Goal: Task Accomplishment & Management: Complete application form

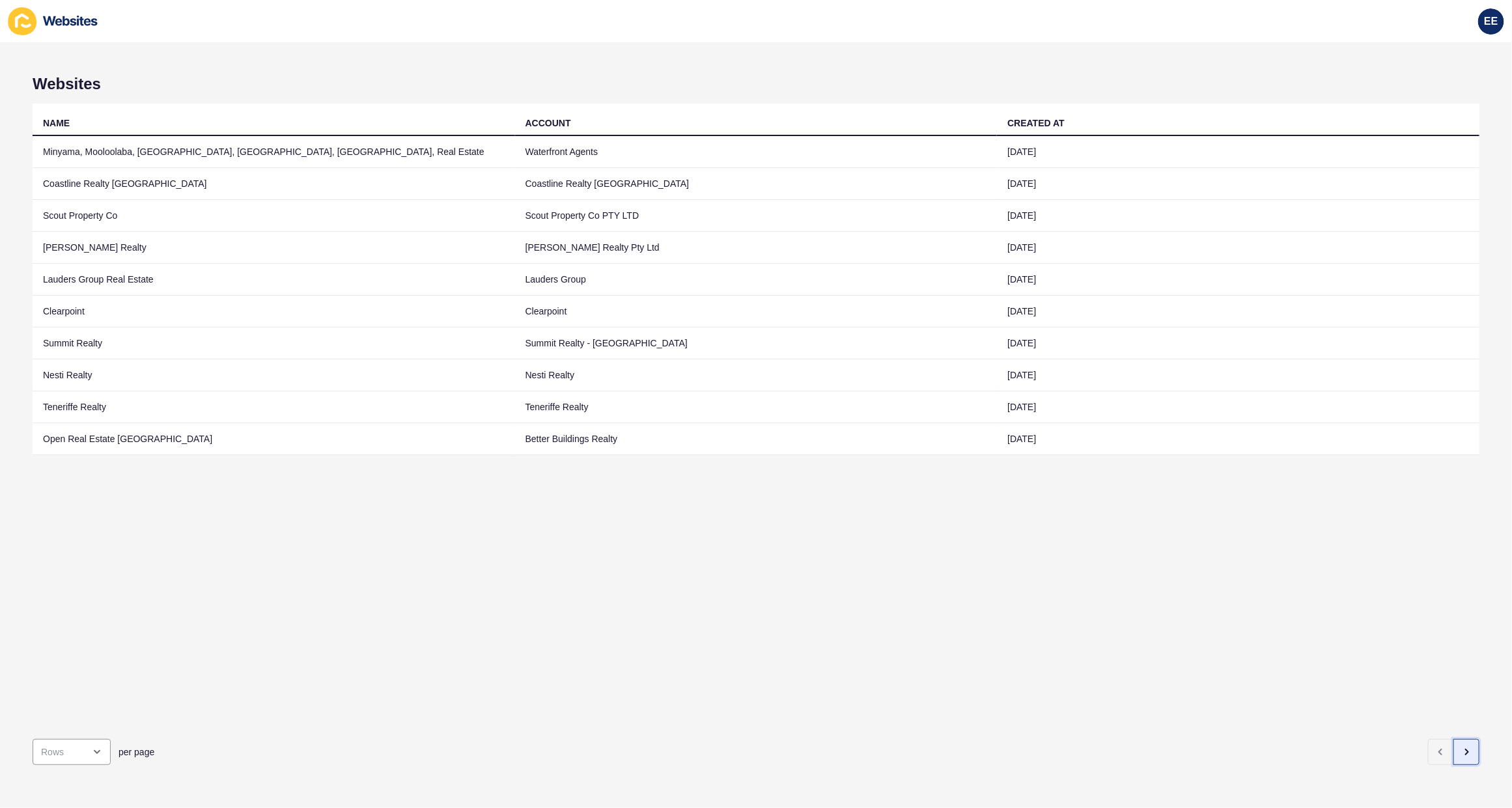
click at [991, 515] on icon "button" at bounding box center [1467, 752] width 10 height 10
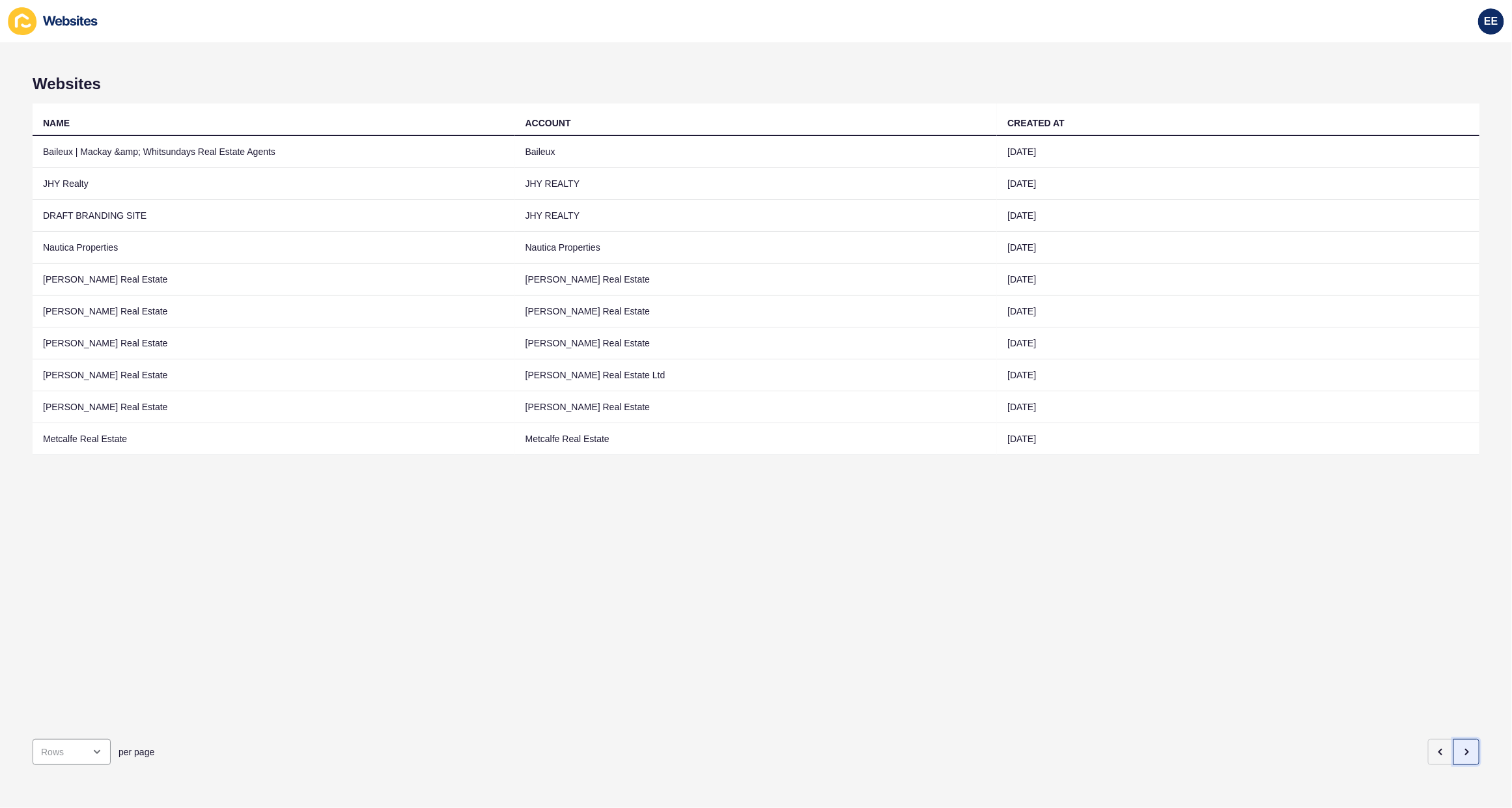
click at [991, 515] on icon "button" at bounding box center [1467, 752] width 10 height 10
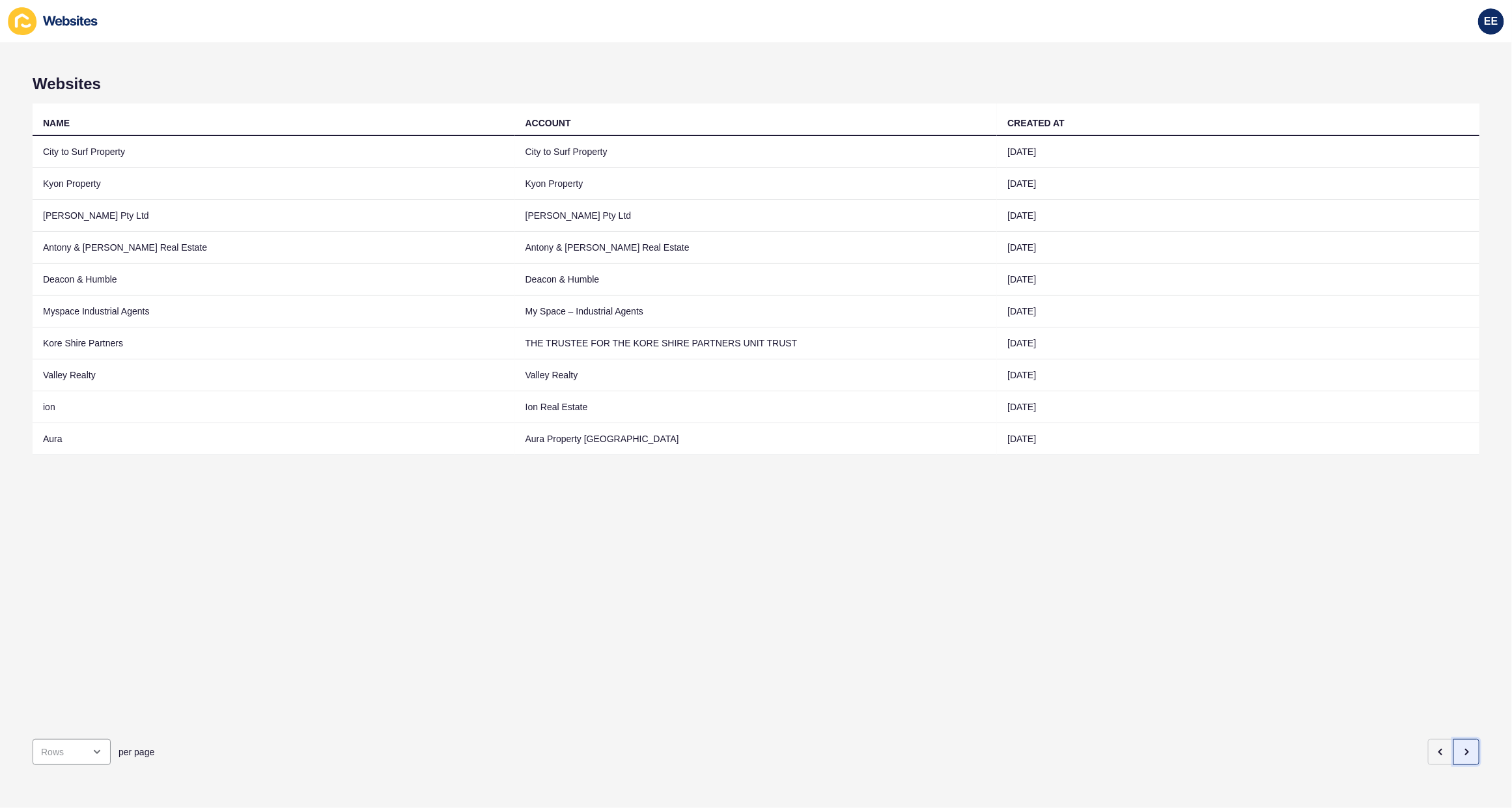
click at [991, 515] on icon "button" at bounding box center [1467, 752] width 10 height 10
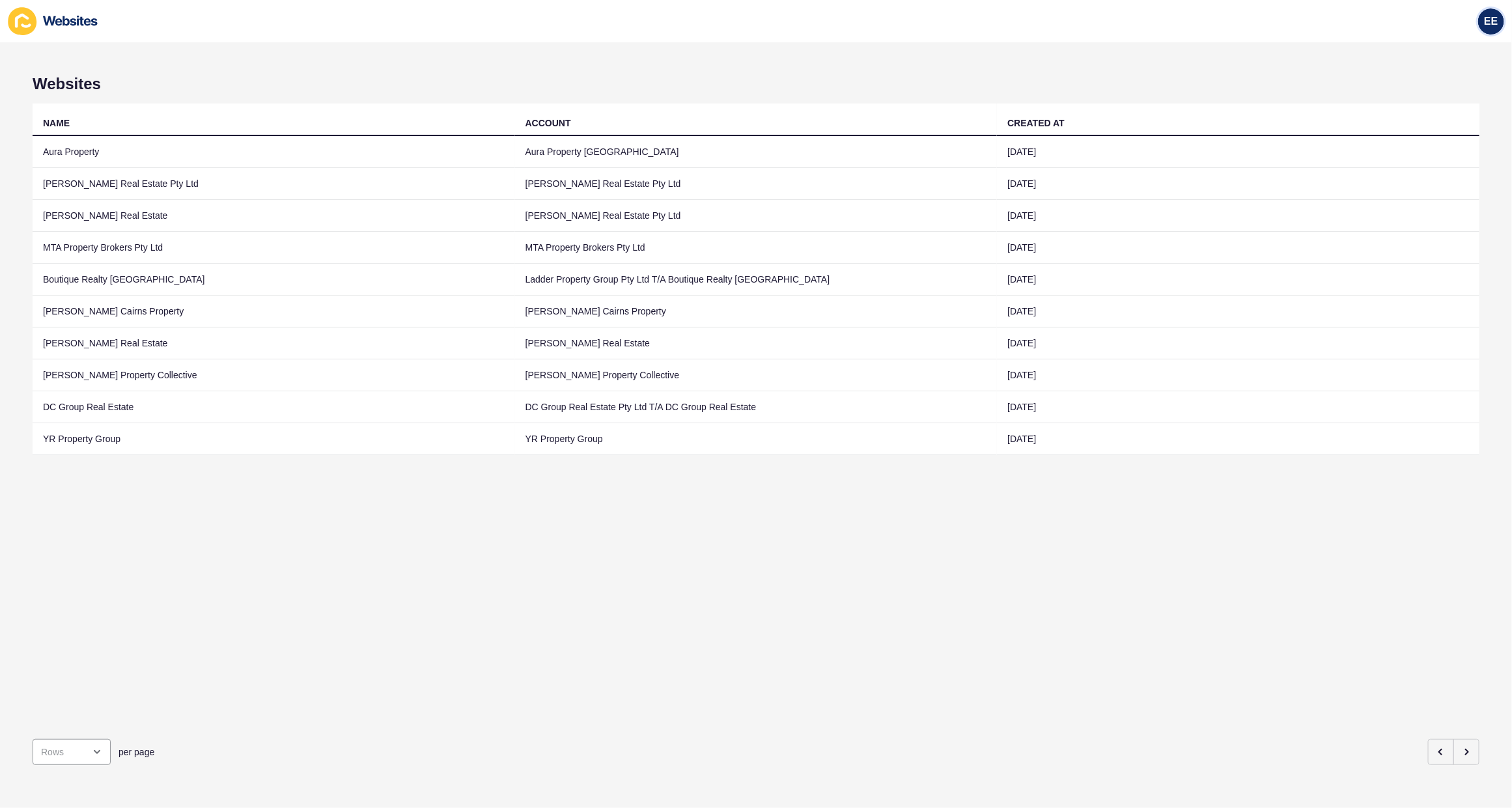
click at [991, 21] on span "EE" at bounding box center [1491, 21] width 14 height 13
click at [991, 105] on link "Logout" at bounding box center [1460, 108] width 96 height 29
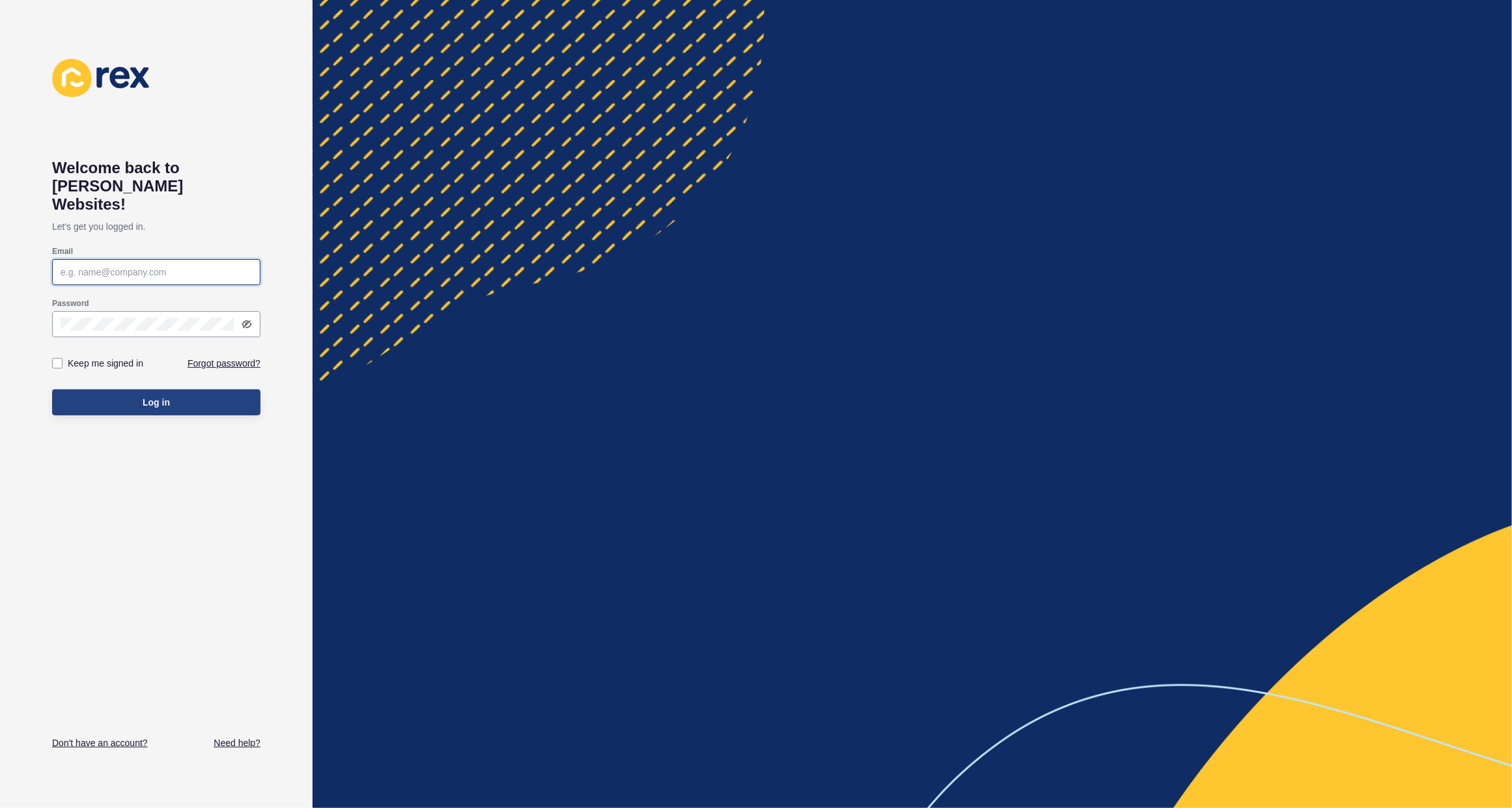
type input "[PERSON_NAME][EMAIL_ADDRESS][PERSON_NAME][DOMAIN_NAME]"
click at [174, 390] on button "Log in" at bounding box center [156, 403] width 209 height 26
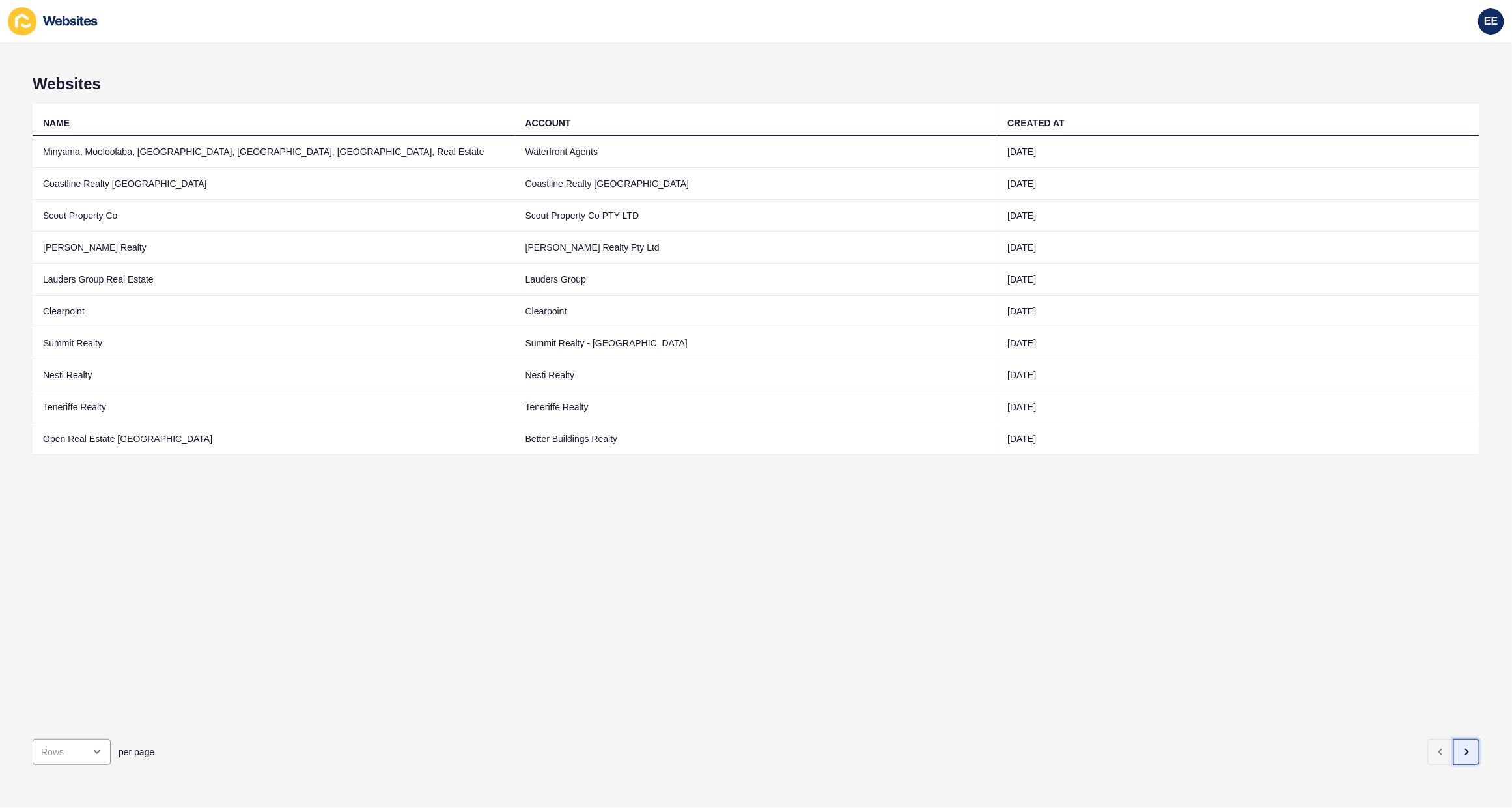
click at [991, 515] on button "button" at bounding box center [1467, 752] width 26 height 26
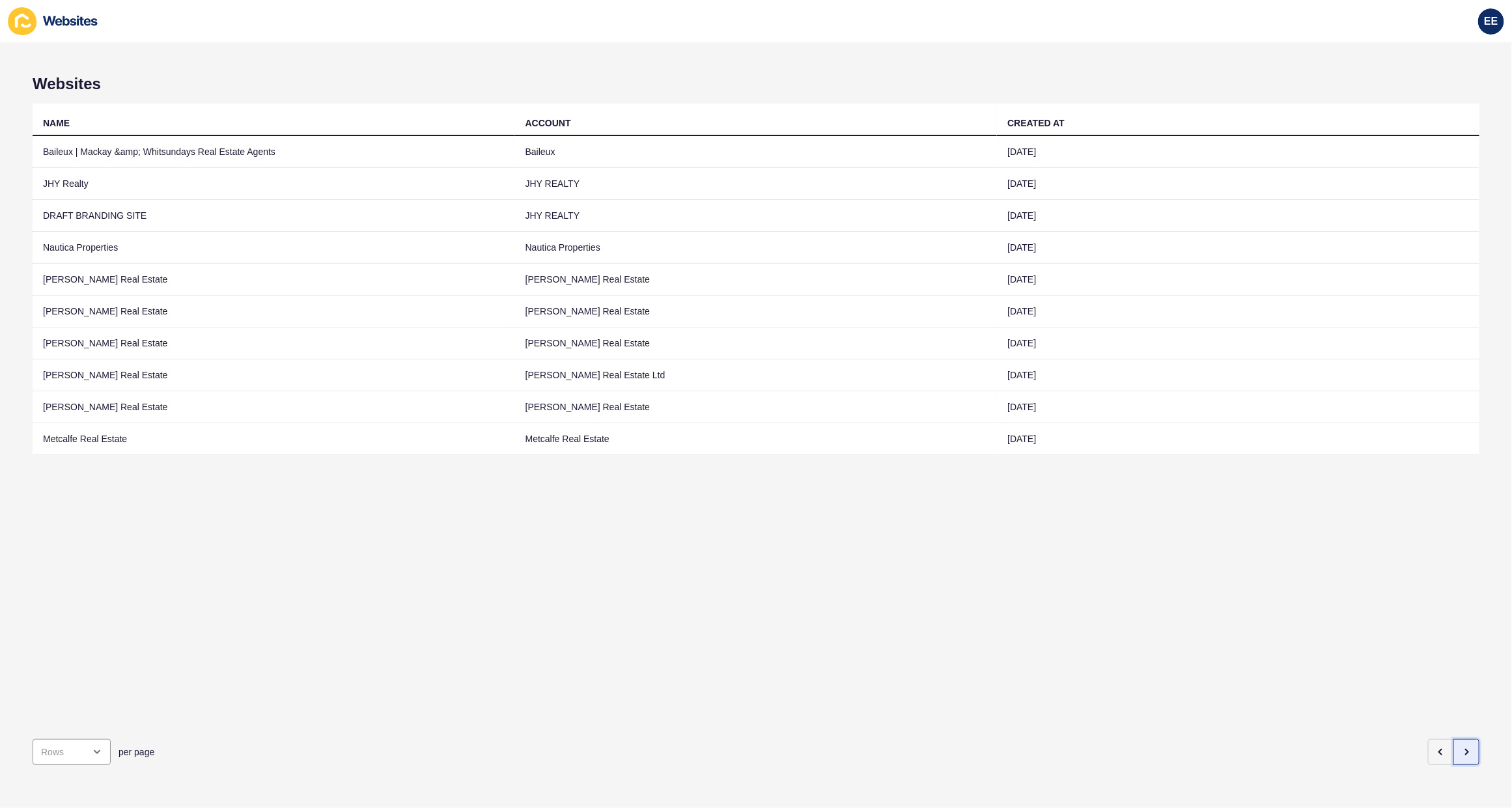
click at [991, 515] on icon "button" at bounding box center [1467, 752] width 10 height 10
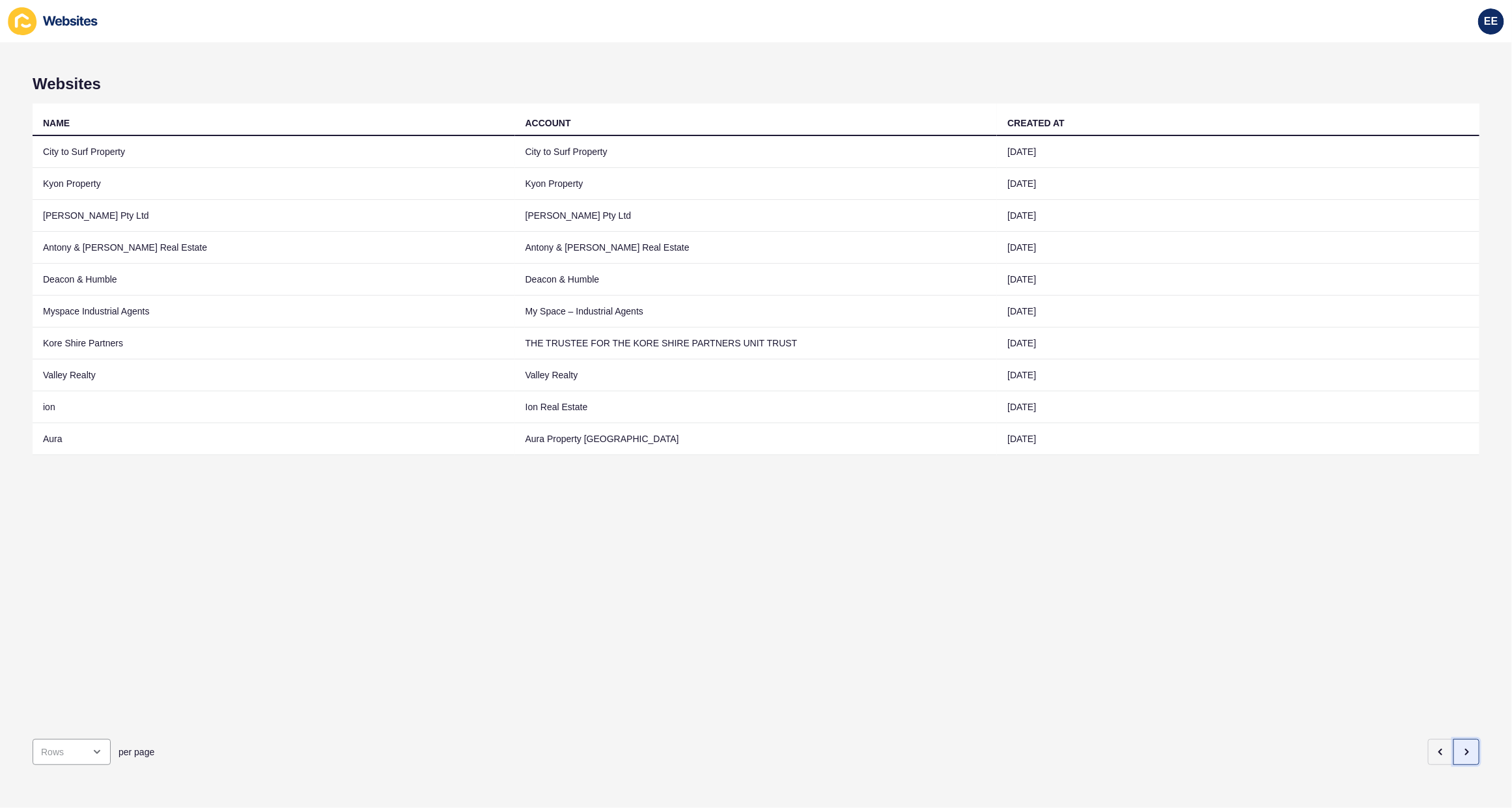
click at [991, 515] on icon "button" at bounding box center [1467, 752] width 10 height 10
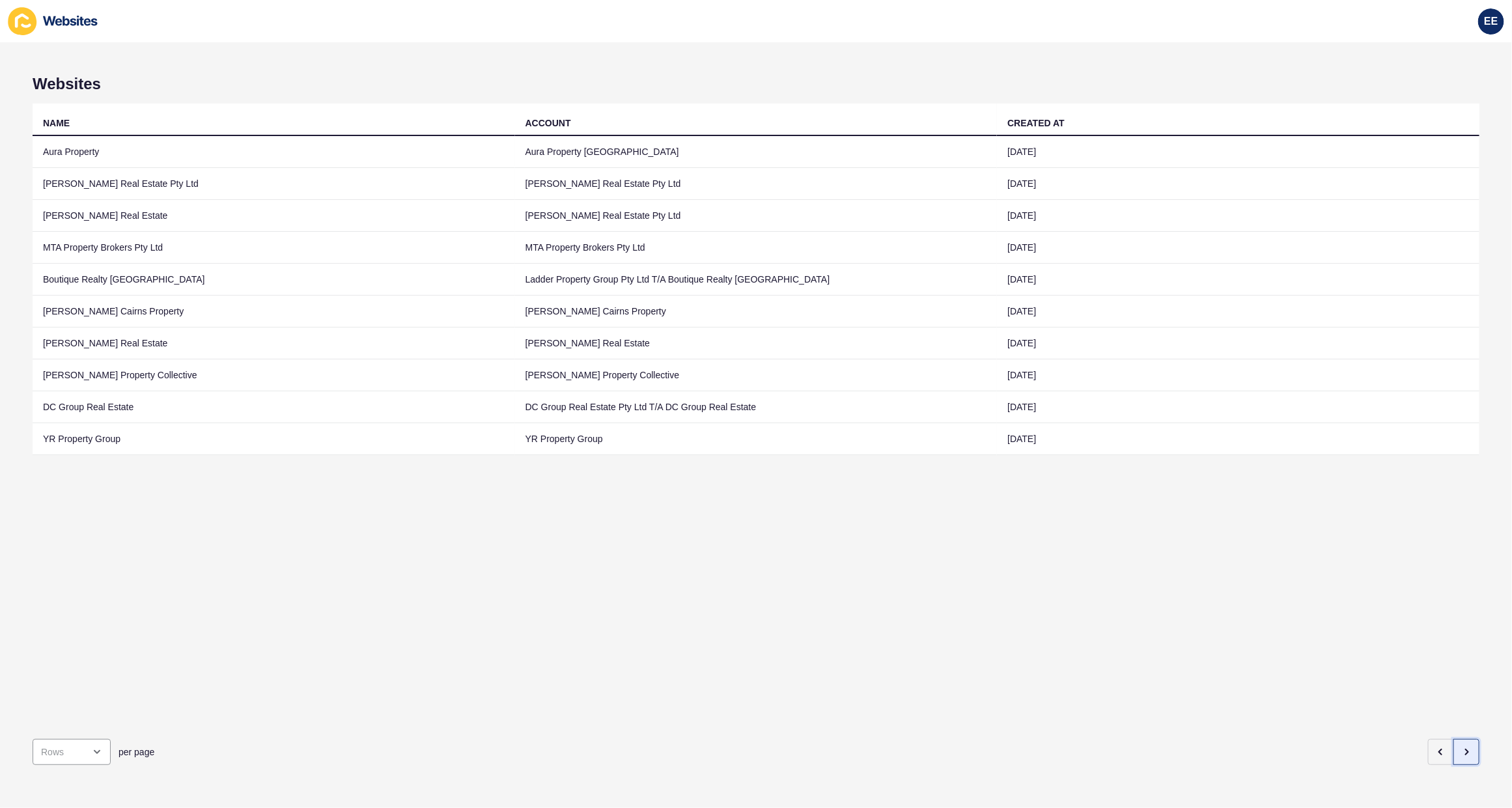
click at [991, 515] on icon "button" at bounding box center [1467, 752] width 10 height 10
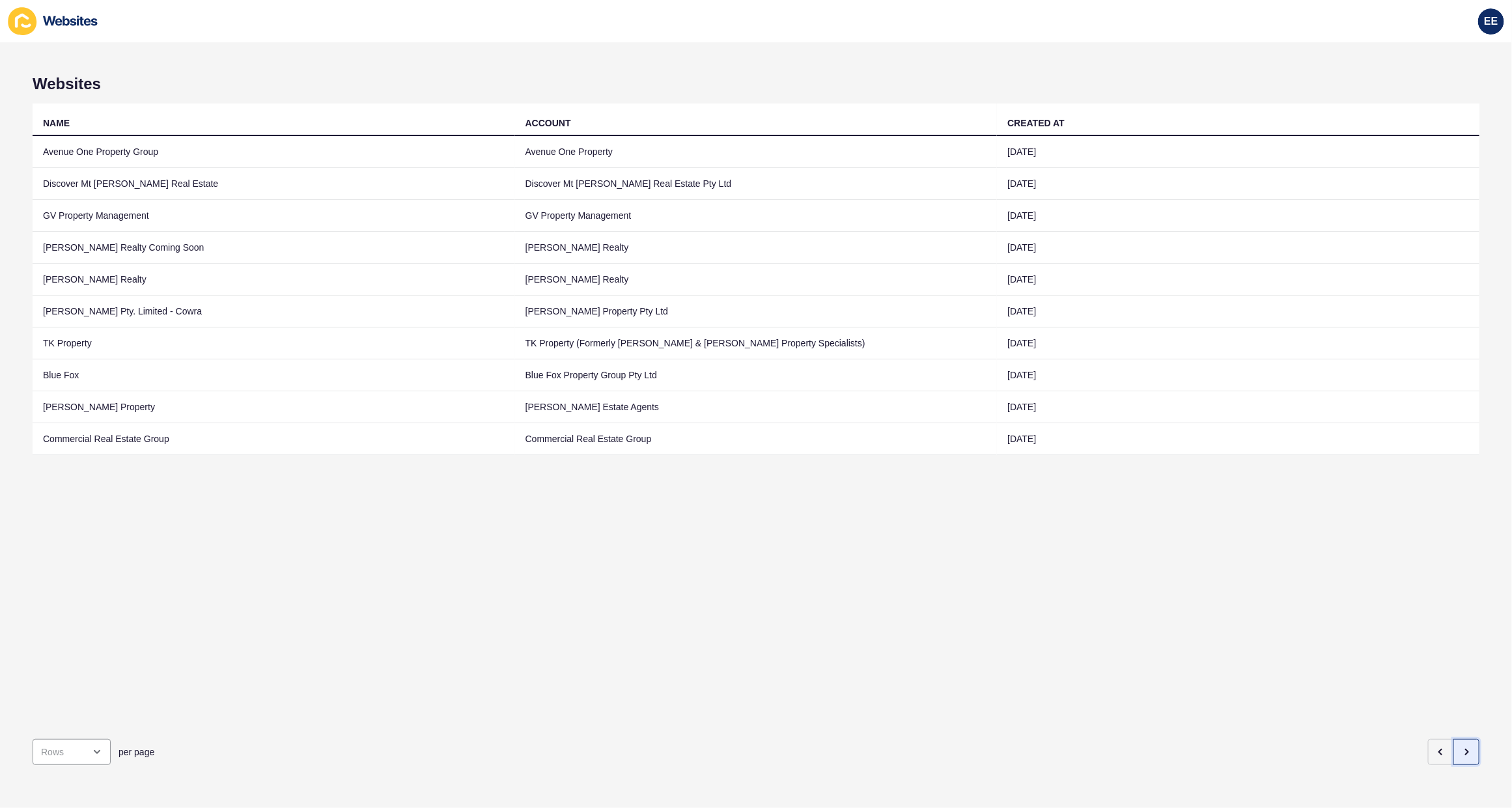
click at [991, 515] on icon "button" at bounding box center [1467, 752] width 10 height 10
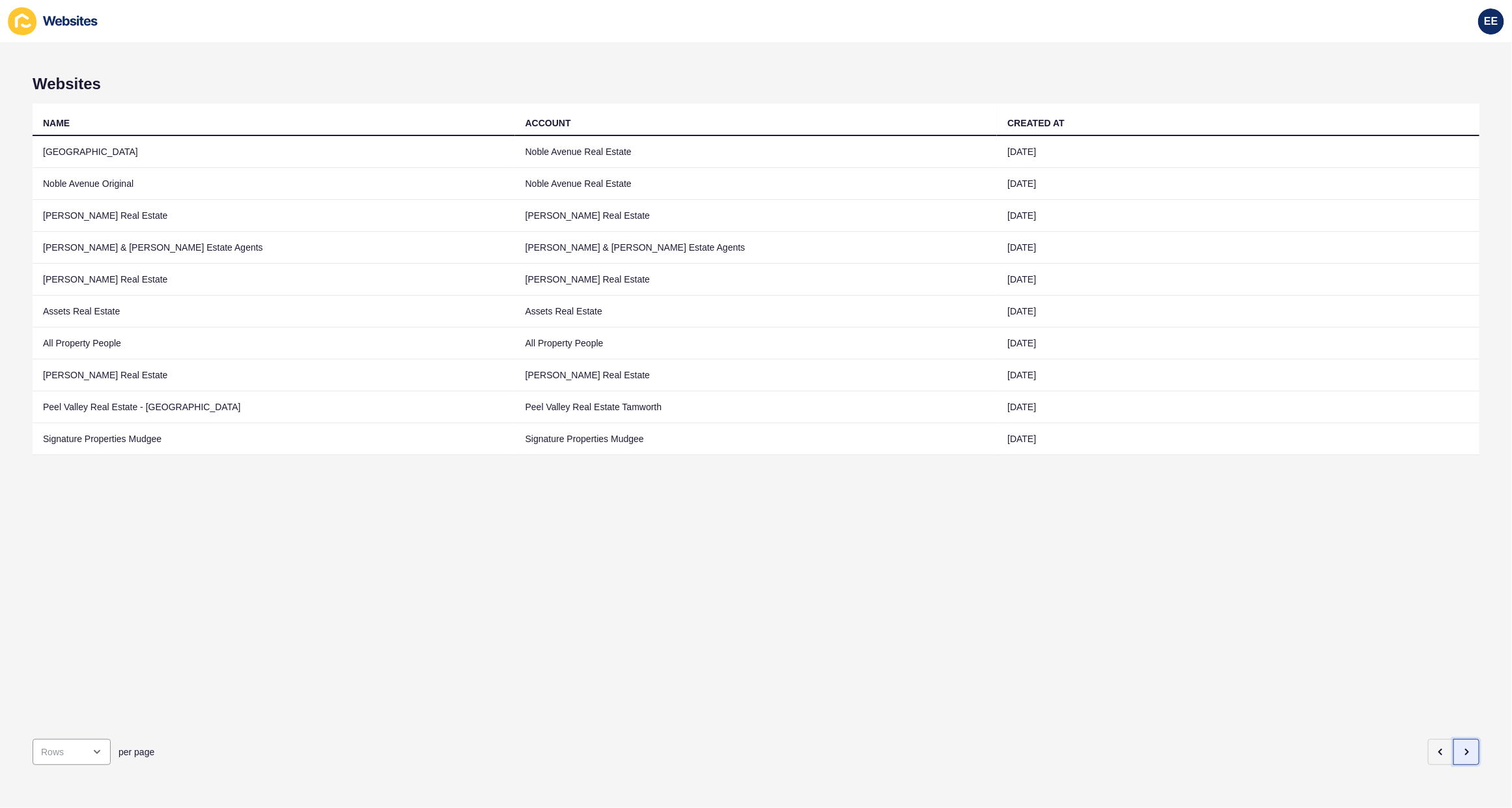
click at [991, 515] on icon "button" at bounding box center [1467, 752] width 10 height 10
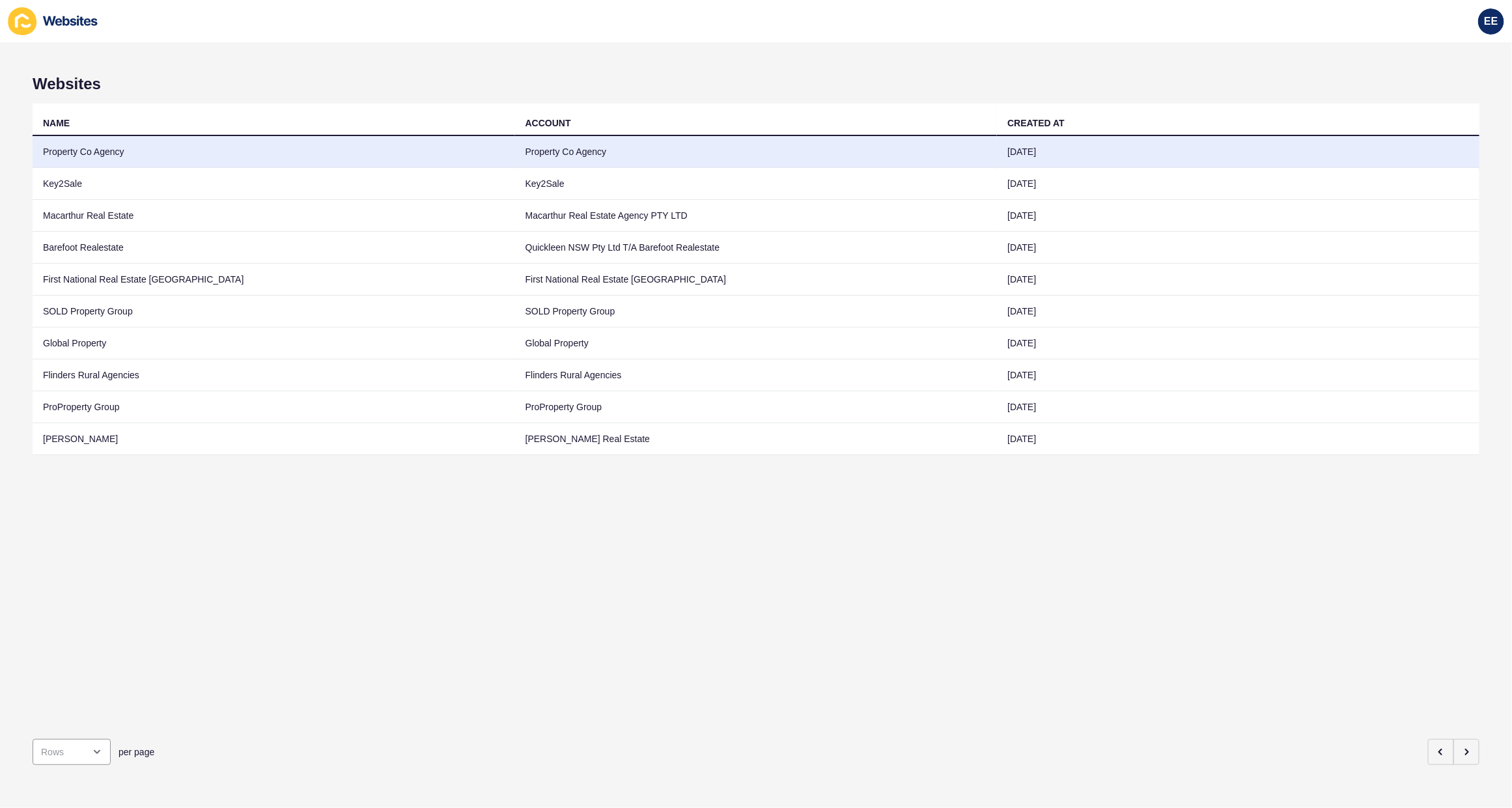
click at [109, 158] on td "Property Co Agency" at bounding box center [273, 152] width 483 height 32
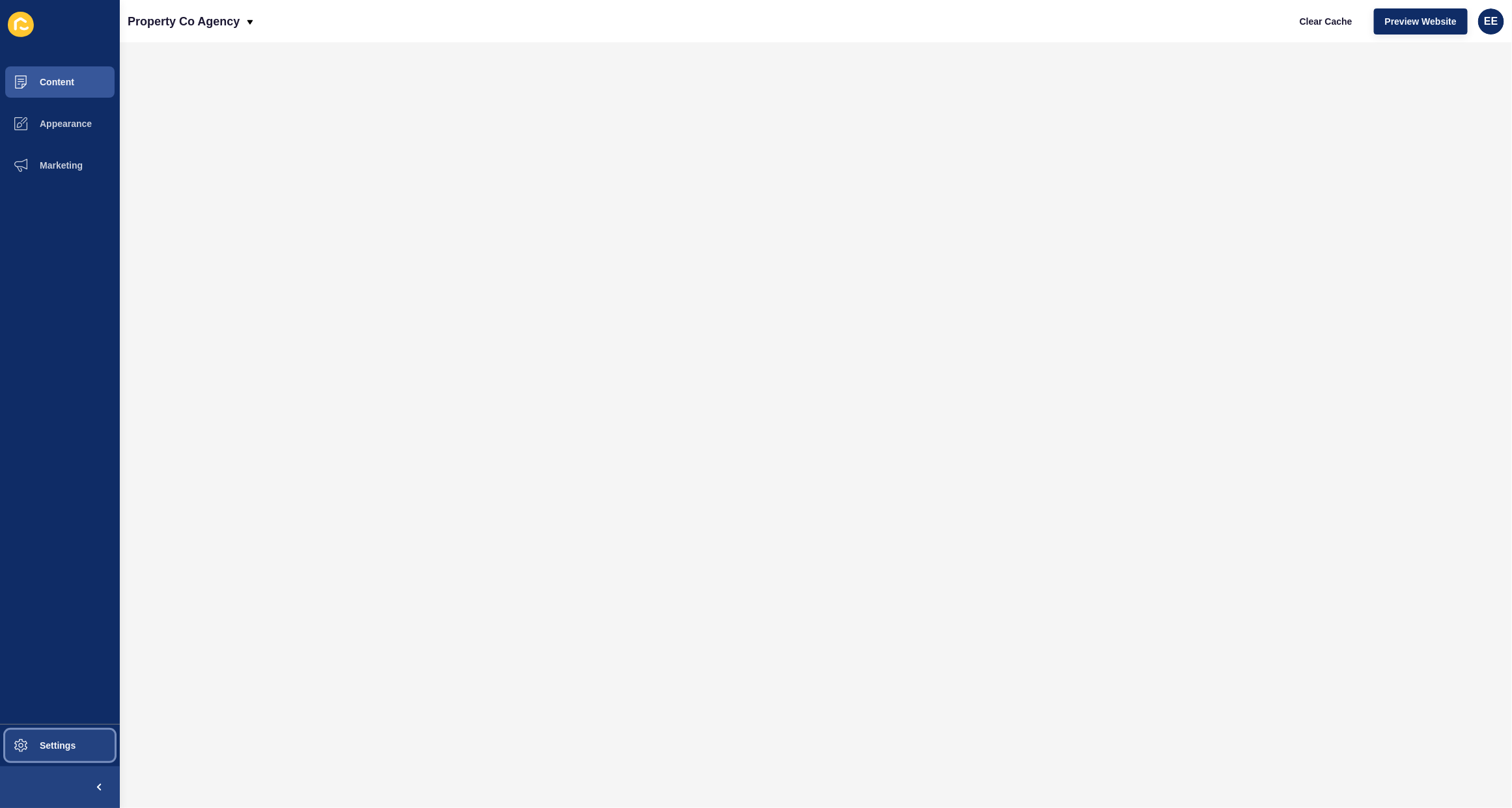
click at [47, 515] on span "Settings" at bounding box center [36, 745] width 78 height 10
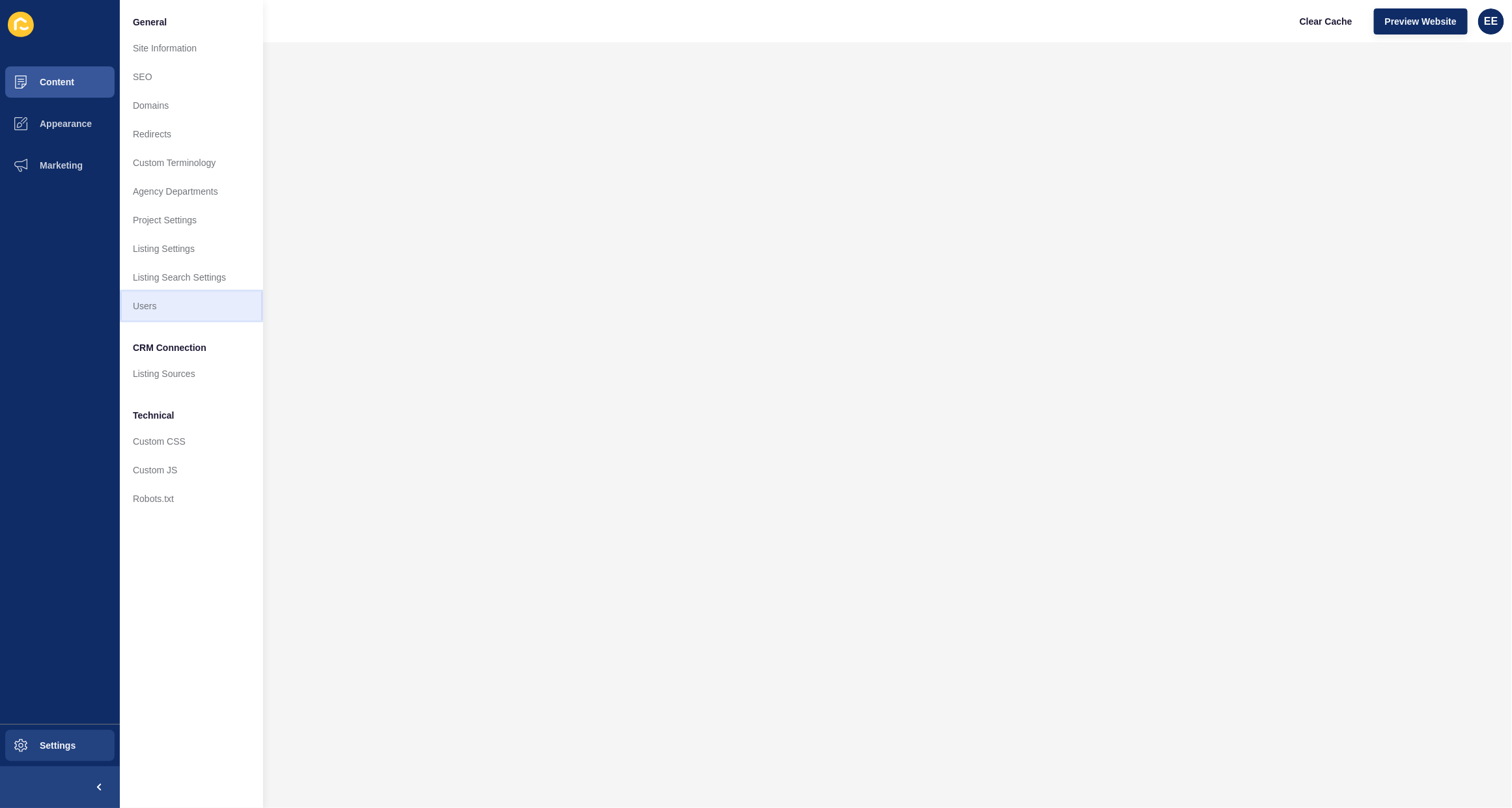
click at [154, 304] on link "Users" at bounding box center [191, 306] width 143 height 29
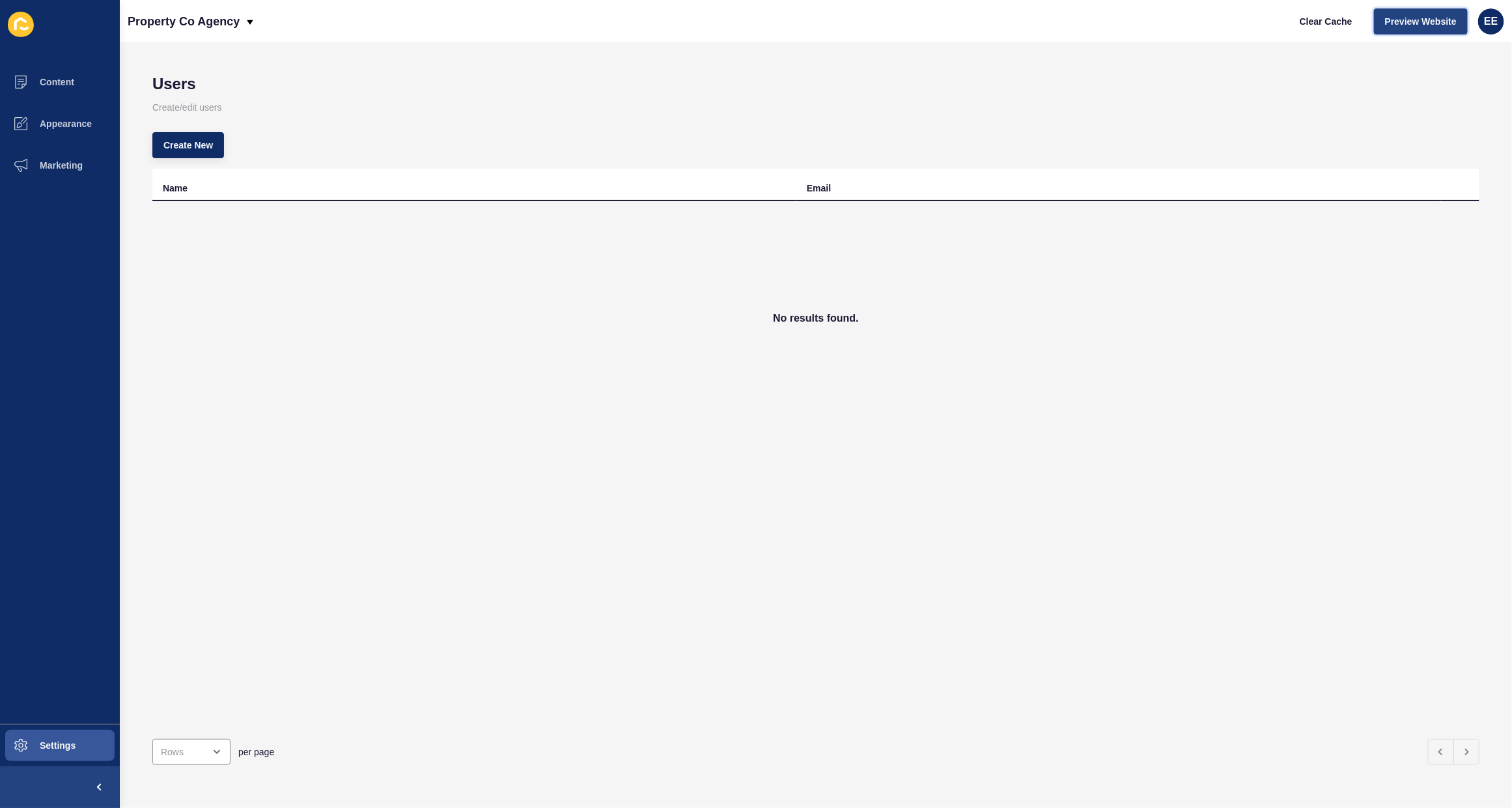
click at [991, 23] on span "Preview Website" at bounding box center [1421, 21] width 72 height 13
click at [50, 81] on span "Content" at bounding box center [36, 82] width 76 height 10
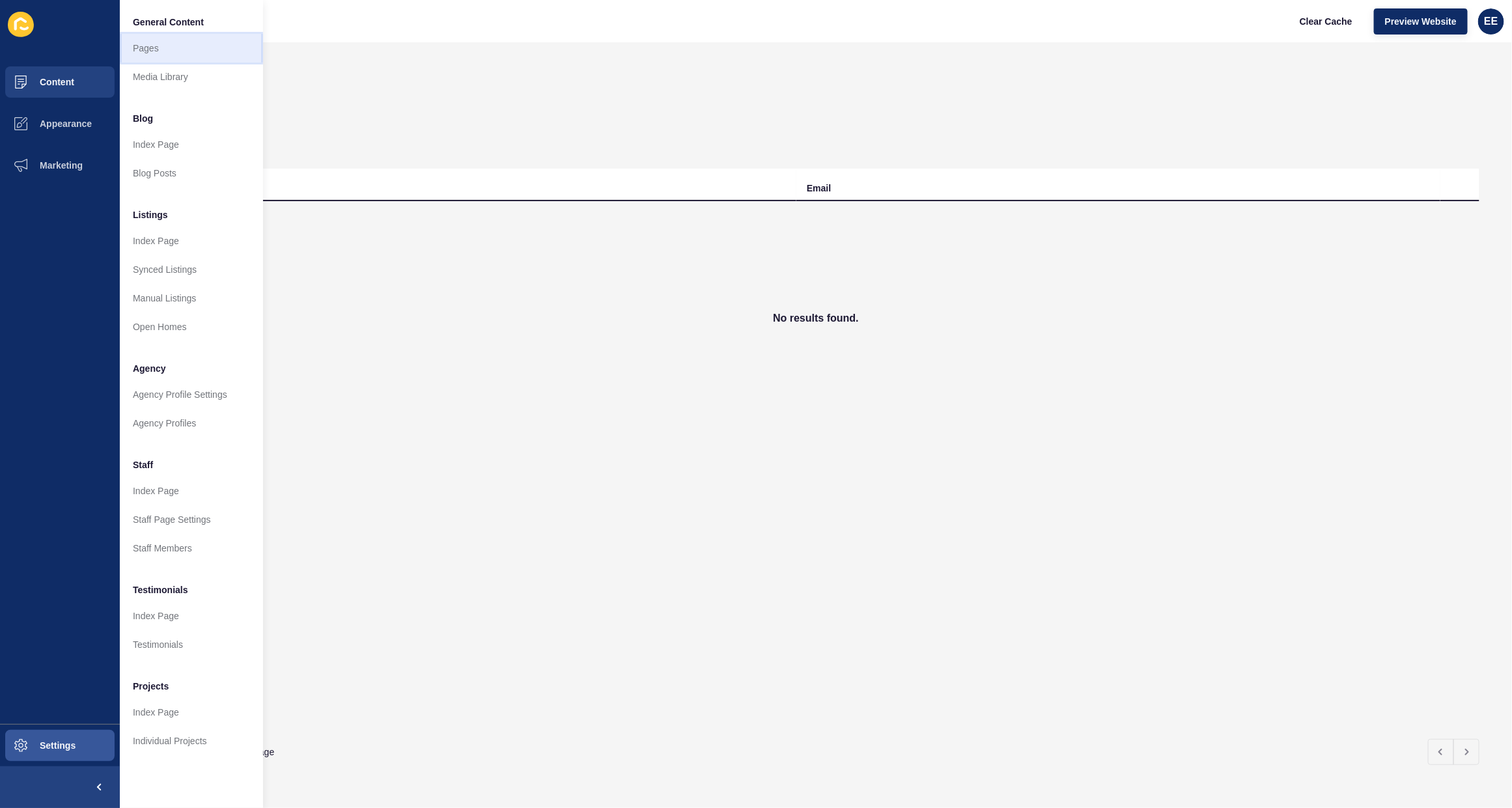
click at [143, 42] on link "Pages" at bounding box center [191, 48] width 143 height 29
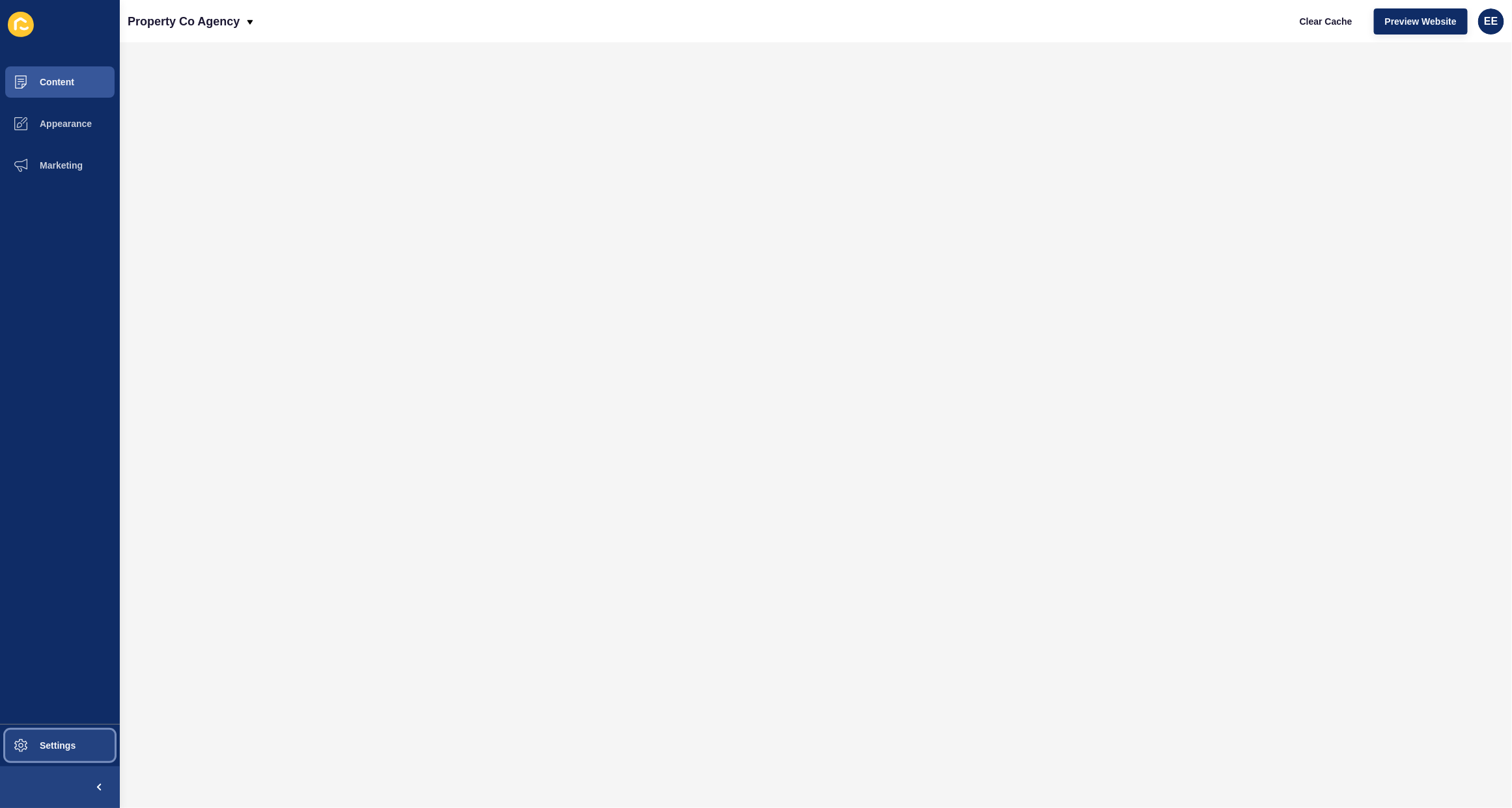
click at [46, 515] on span "Settings" at bounding box center [36, 745] width 78 height 10
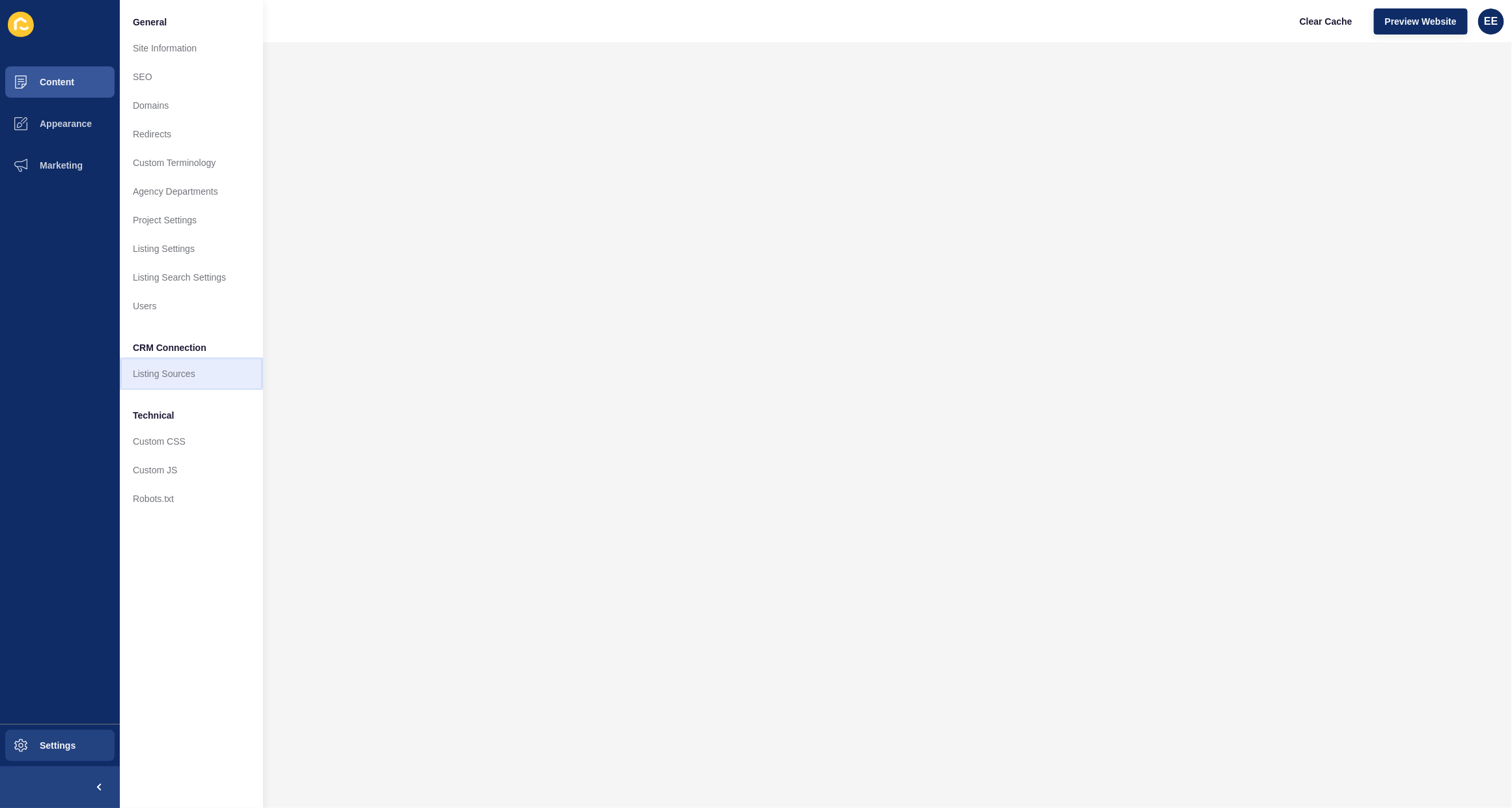
click at [150, 372] on link "Listing Sources" at bounding box center [191, 374] width 143 height 29
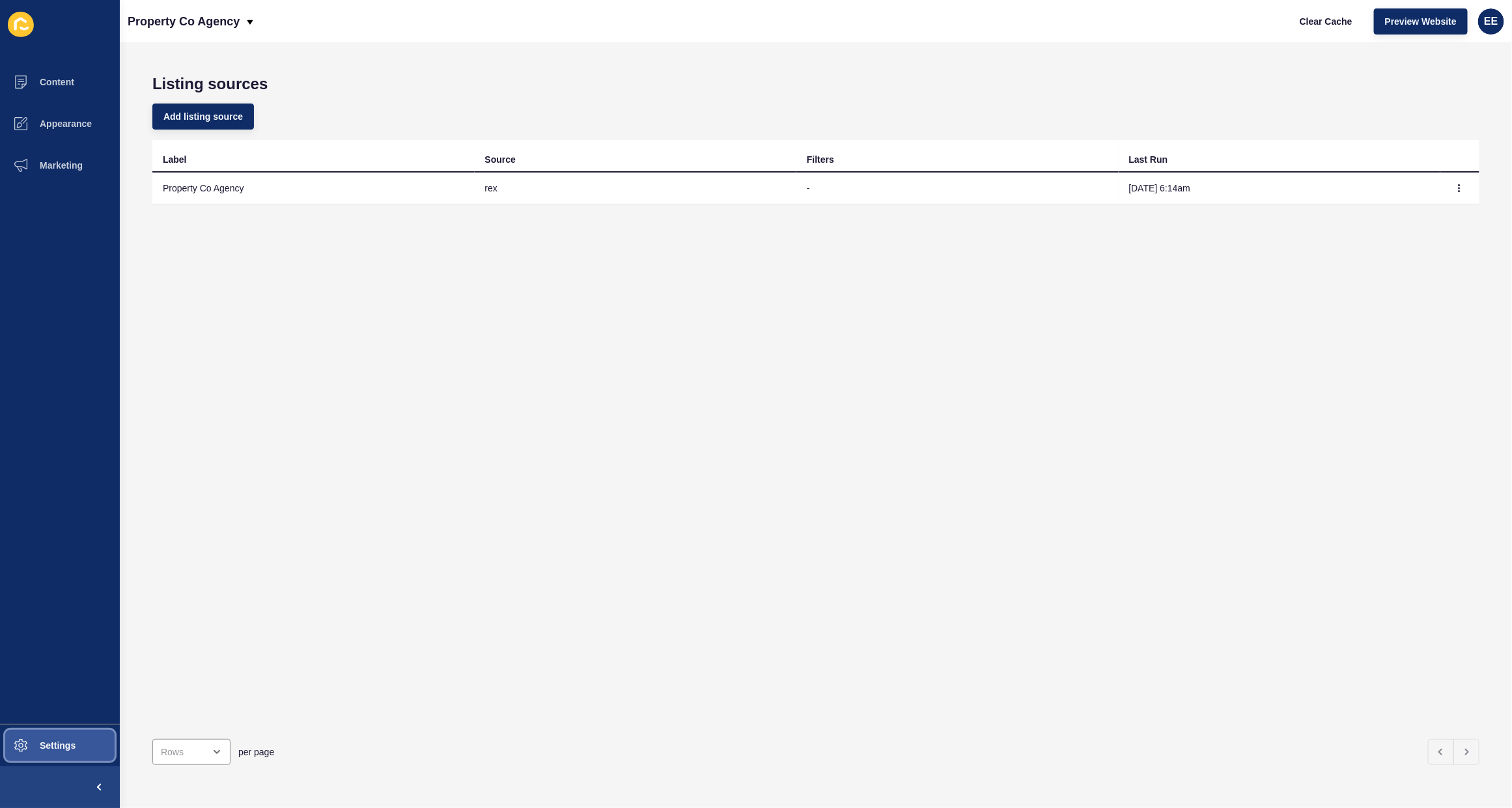
click at [53, 515] on button "Settings" at bounding box center [60, 745] width 120 height 42
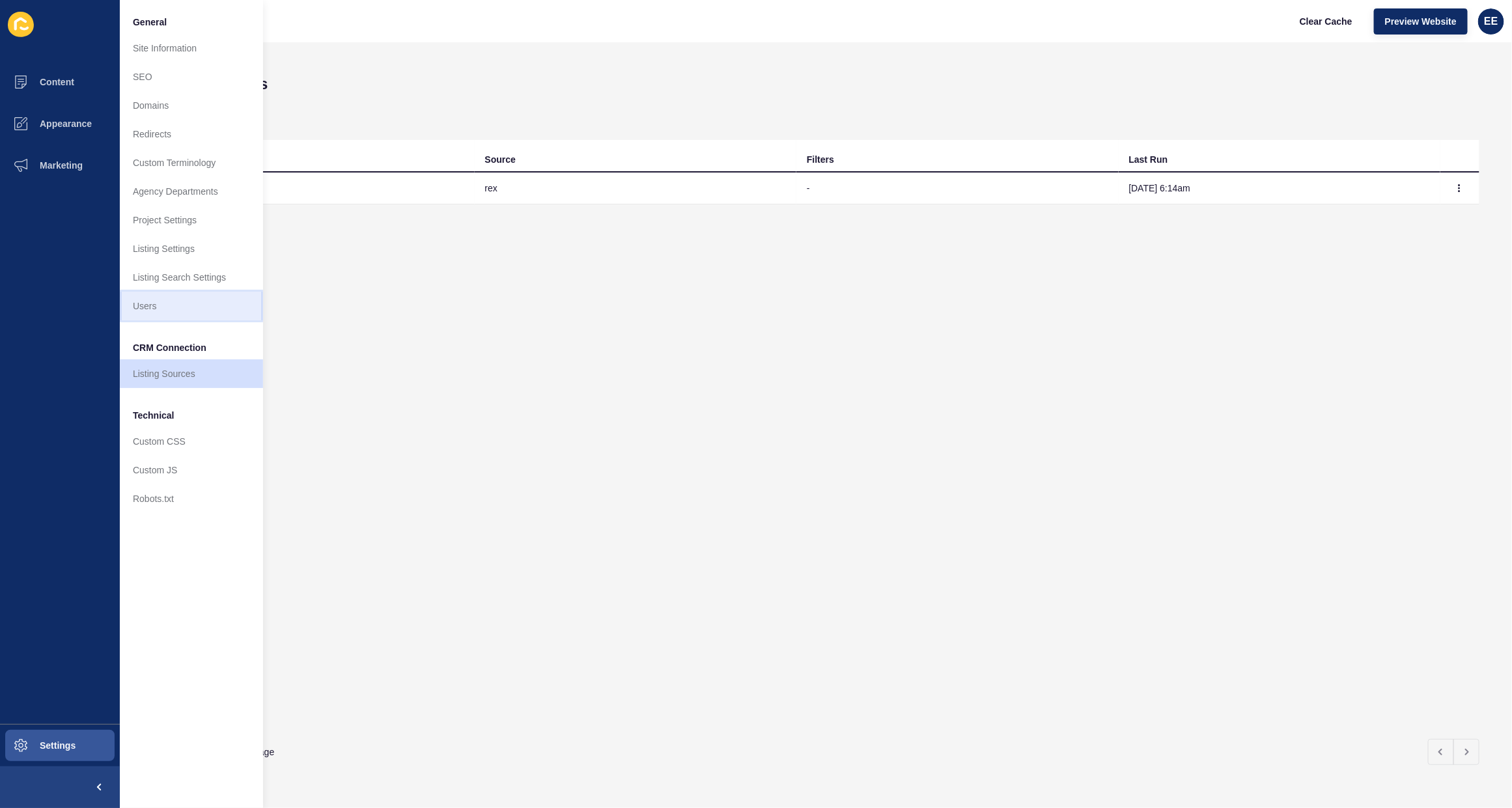
click at [158, 306] on link "Users" at bounding box center [191, 306] width 143 height 29
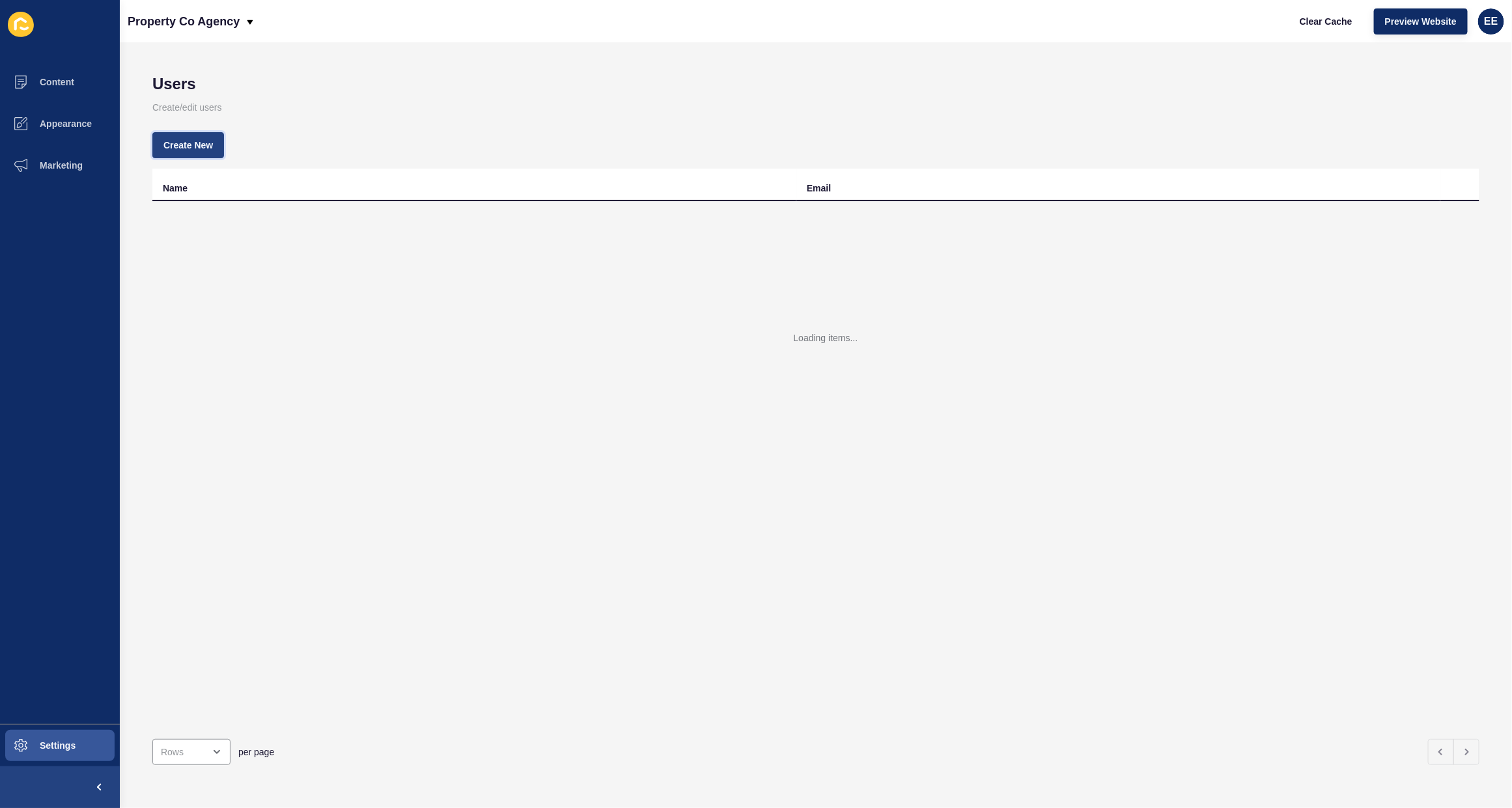
click at [179, 147] on span "Create New" at bounding box center [188, 145] width 50 height 13
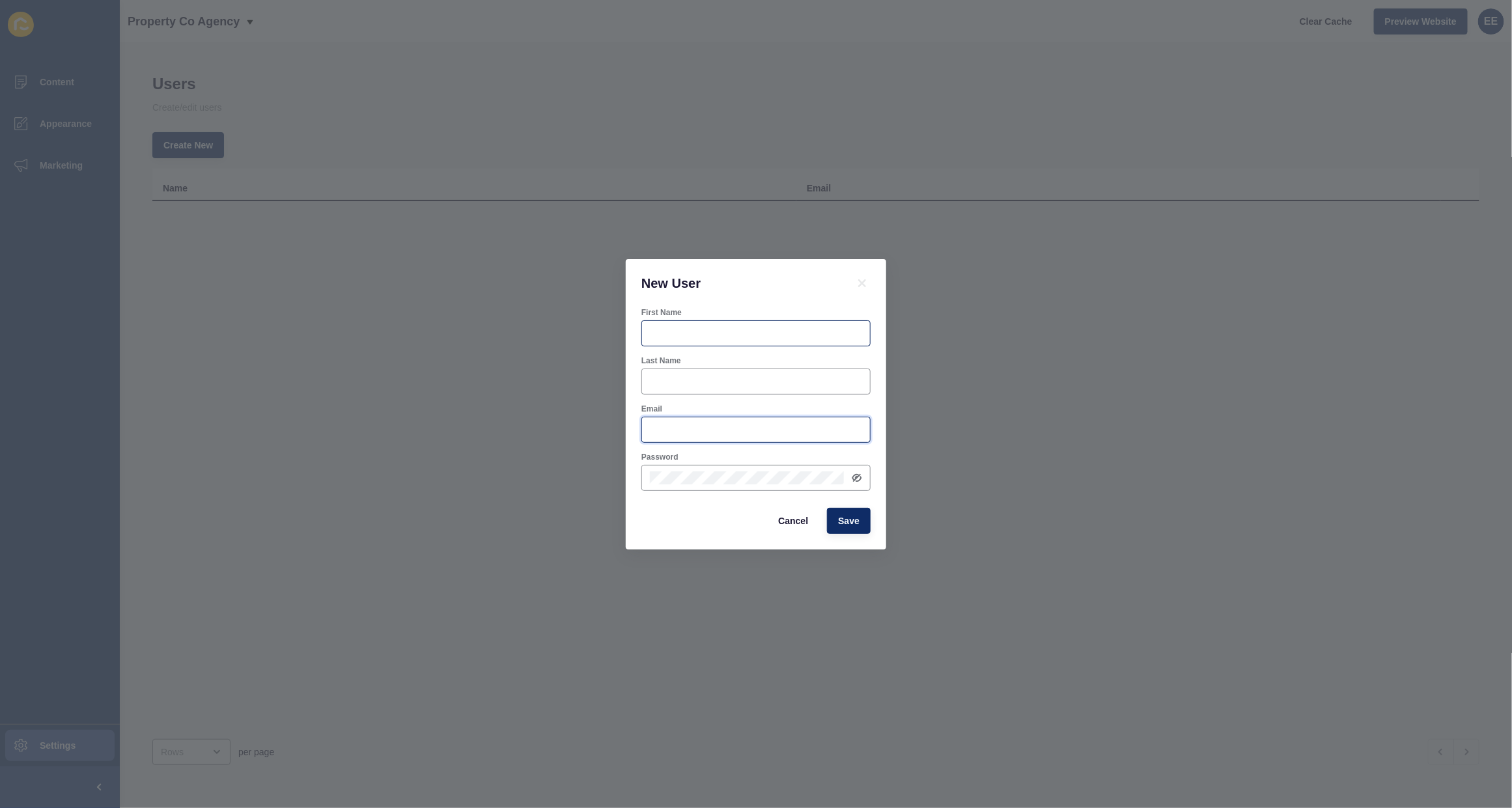
type input "[PERSON_NAME][EMAIL_ADDRESS][PERSON_NAME][DOMAIN_NAME]"
click at [717, 326] on div at bounding box center [756, 333] width 229 height 26
type input "[PERSON_NAME]"
click at [697, 389] on div at bounding box center [756, 381] width 229 height 26
type input "[PERSON_NAME]"
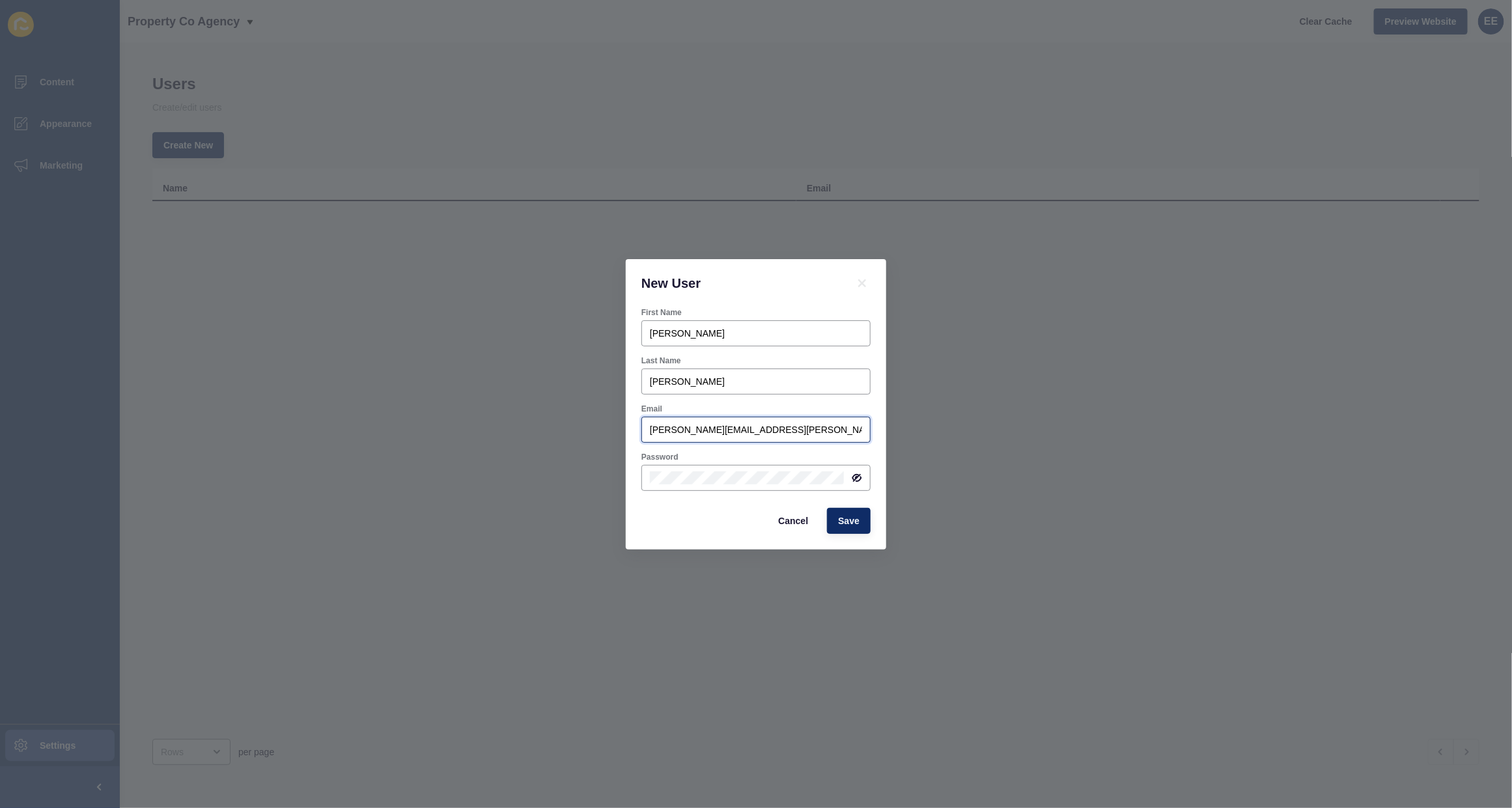
drag, startPoint x: 765, startPoint y: 433, endPoint x: 340, endPoint y: 433, distance: 425.0
click at [340, 433] on div "New User First Name [PERSON_NAME] Last Name [PERSON_NAME] Email [PERSON_NAME][E…" at bounding box center [756, 404] width 1512 height 808
type input "A"
drag, startPoint x: 814, startPoint y: 431, endPoint x: 609, endPoint y: 440, distance: 205.2
click at [551, 441] on div "New User First Name [PERSON_NAME] Last Name [PERSON_NAME] Email [EMAIL_ADDRESS]…" at bounding box center [756, 404] width 1512 height 808
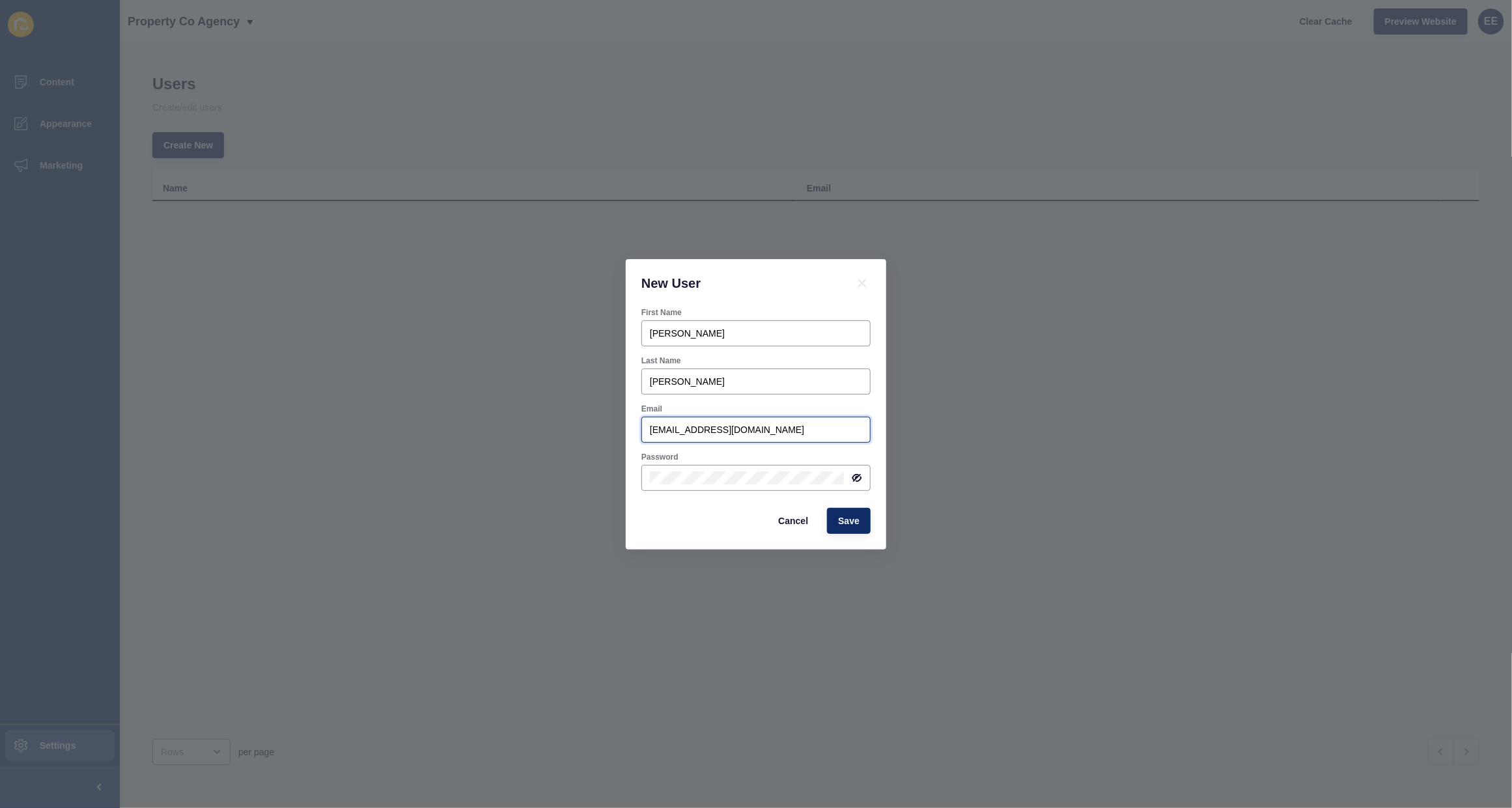
type input "[EMAIL_ADDRESS][DOMAIN_NAME]"
drag, startPoint x: 859, startPoint y: 474, endPoint x: 832, endPoint y: 482, distance: 28.2
click at [860, 476] on icon at bounding box center [857, 478] width 10 height 10
click at [642, 480] on div at bounding box center [756, 478] width 229 height 26
click at [638, 515] on div "Cancel Save" at bounding box center [756, 520] width 237 height 34
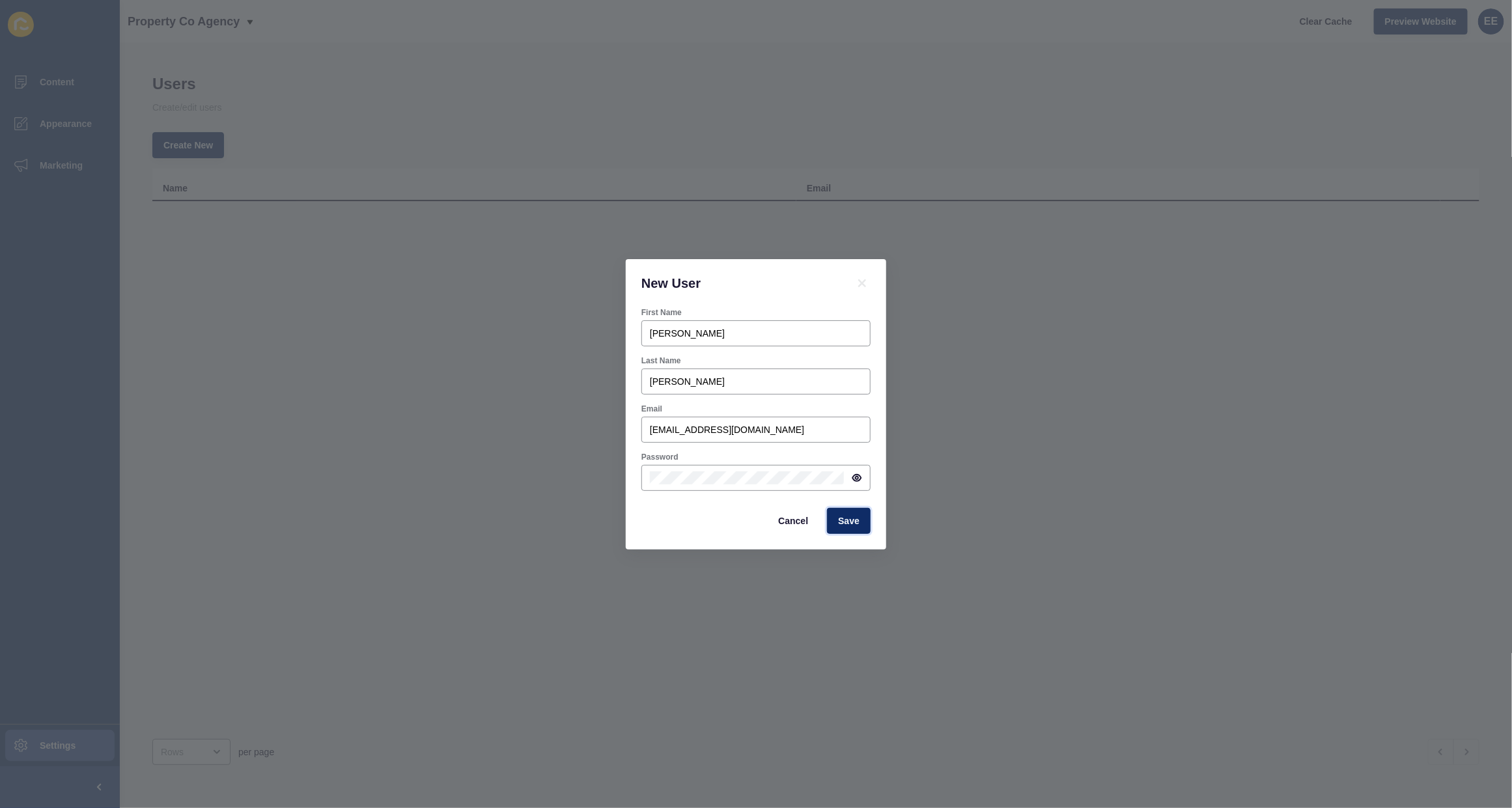
drag, startPoint x: 846, startPoint y: 519, endPoint x: 874, endPoint y: 518, distance: 28.0
click at [847, 515] on span "Save" at bounding box center [848, 520] width 21 height 13
